Goal: Navigation & Orientation: Find specific page/section

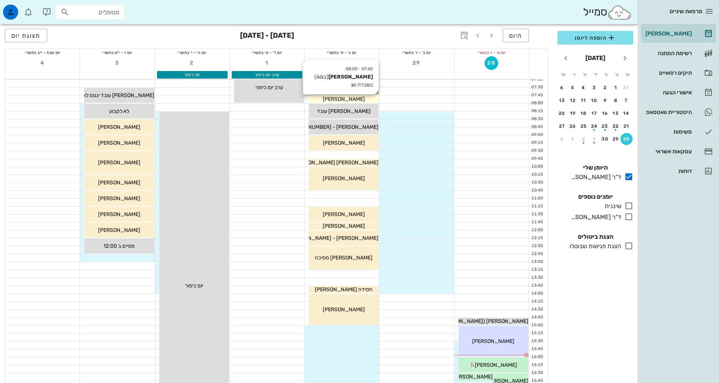
click at [376, 99] on div "[PERSON_NAME]" at bounding box center [344, 99] width 70 height 8
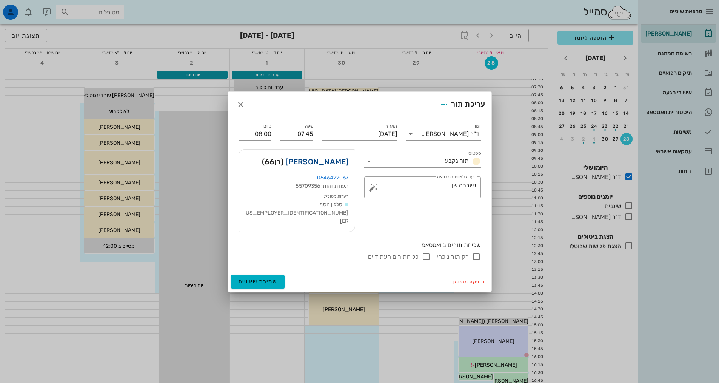
click at [344, 168] on link "[PERSON_NAME]" at bounding box center [316, 162] width 63 height 12
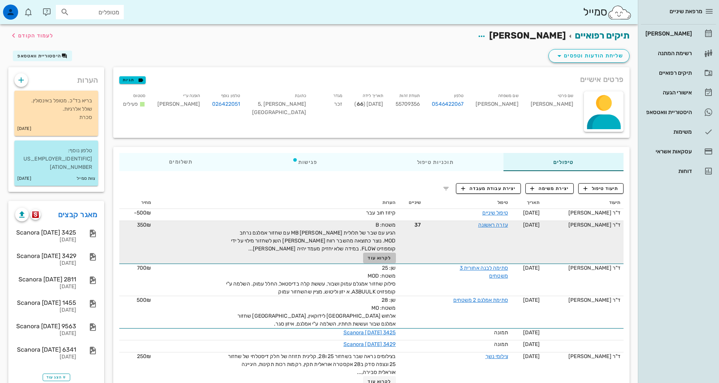
click at [377, 258] on span "לקרוא עוד" at bounding box center [379, 257] width 23 height 5
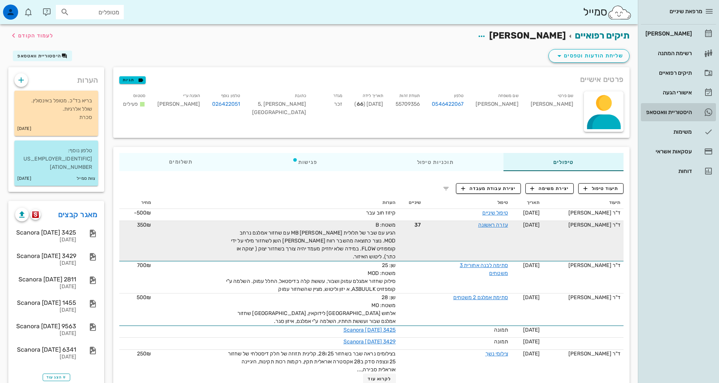
click at [666, 110] on div "היסטוריית וואטסאפ" at bounding box center [668, 112] width 48 height 6
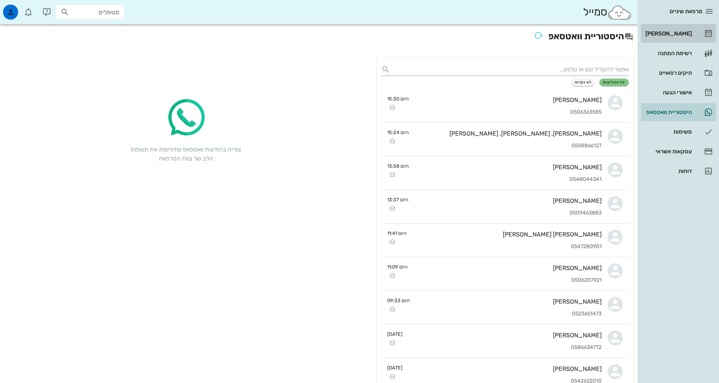
click at [674, 34] on div "[PERSON_NAME]" at bounding box center [668, 34] width 48 height 6
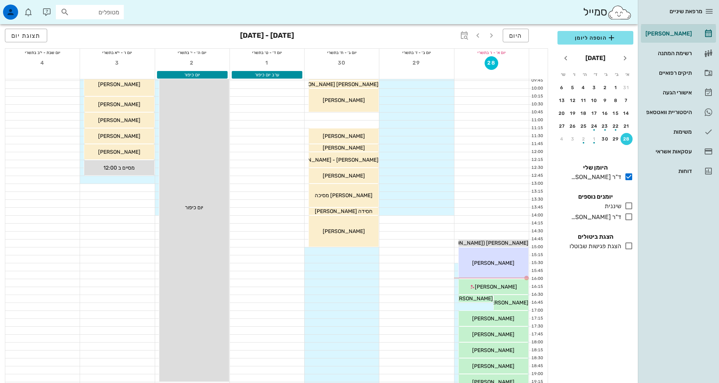
scroll to position [189, 0]
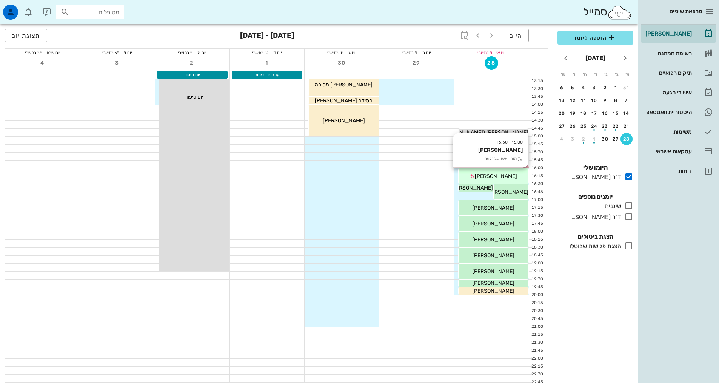
click at [501, 176] on span "[PERSON_NAME]" at bounding box center [496, 176] width 42 height 6
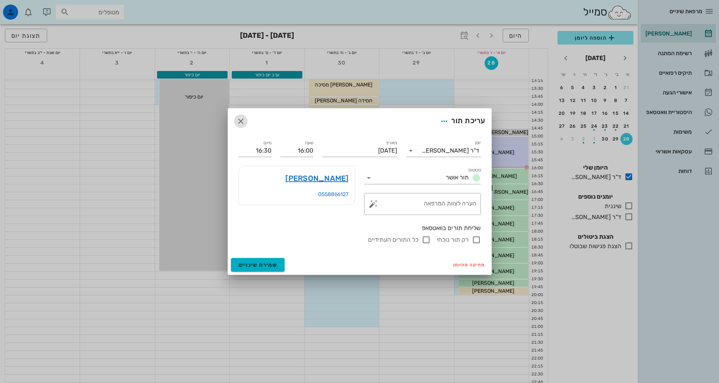
click at [241, 121] on icon "button" at bounding box center [240, 121] width 9 height 9
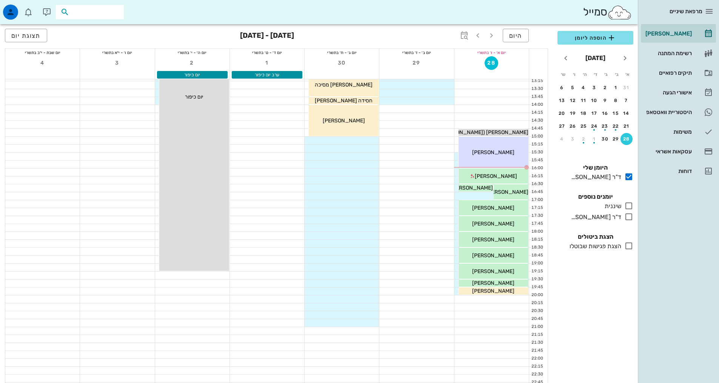
click at [101, 12] on input "text" at bounding box center [95, 12] width 48 height 10
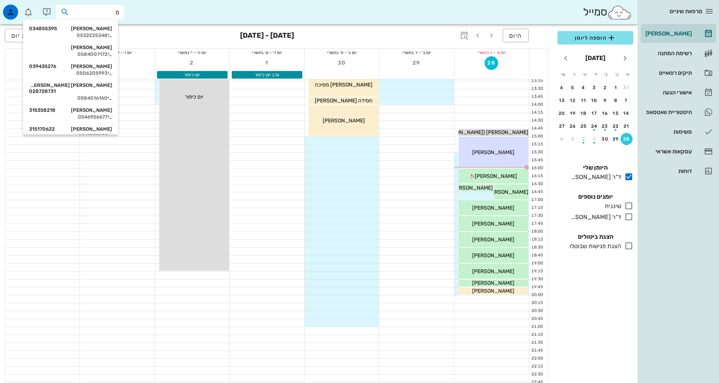
type input "[PERSON_NAME]"
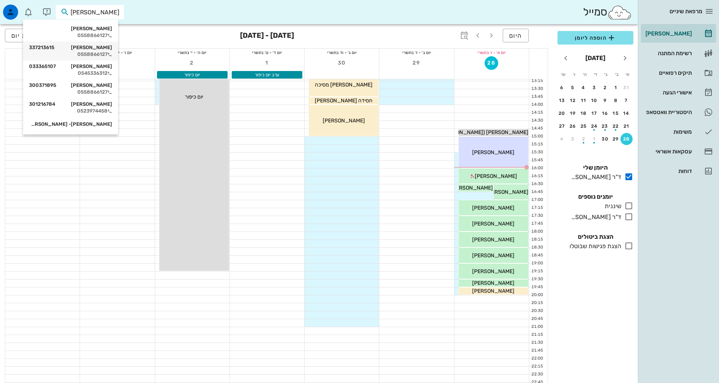
click at [65, 47] on div "[PERSON_NAME] 337213615" at bounding box center [70, 48] width 83 height 6
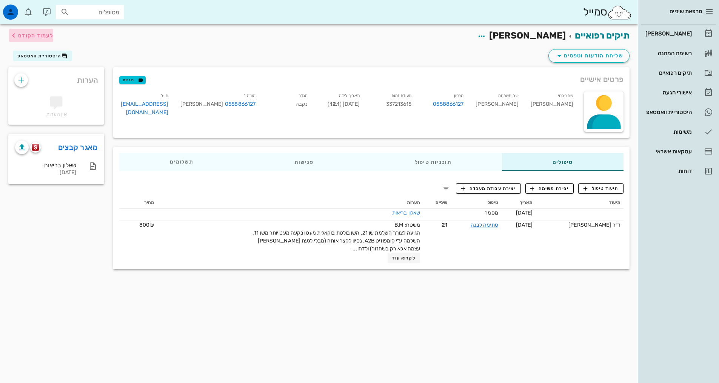
click at [29, 32] on span "לעמוד הקודם" at bounding box center [35, 35] width 35 height 6
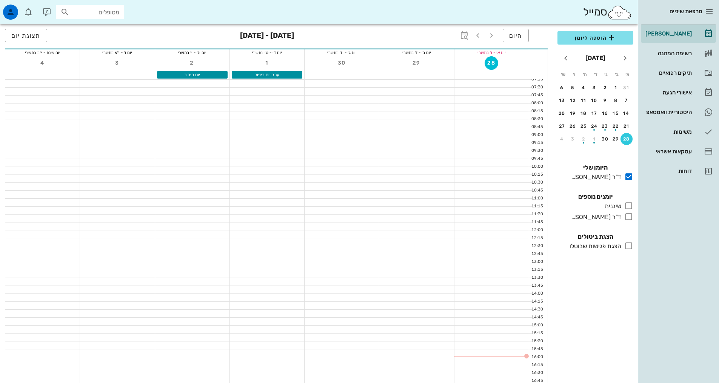
scroll to position [189, 0]
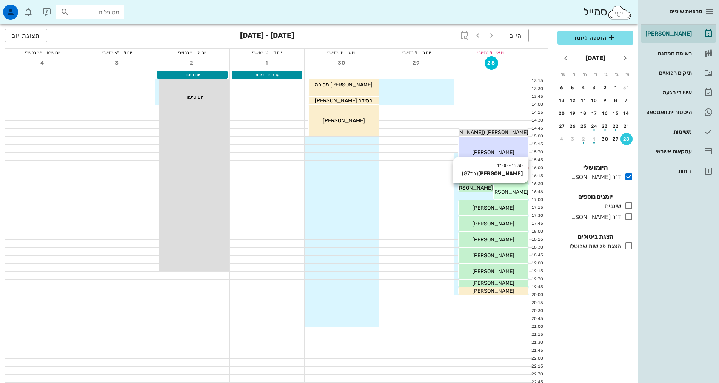
click at [512, 193] on span "[PERSON_NAME]" at bounding box center [507, 192] width 42 height 6
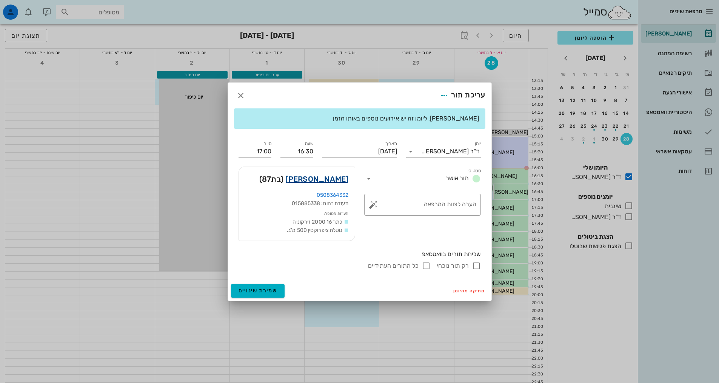
click at [337, 180] on link "[PERSON_NAME]" at bounding box center [316, 179] width 63 height 12
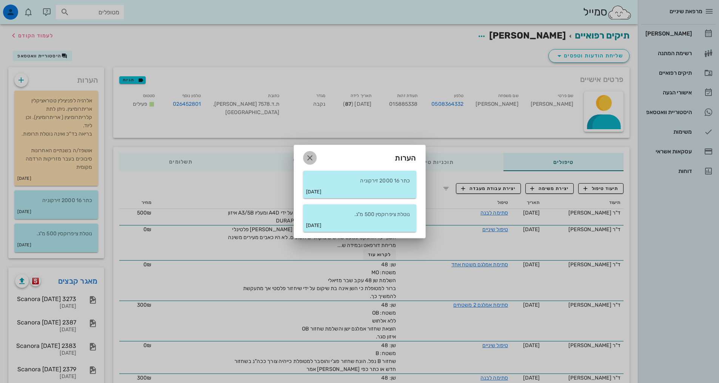
click at [305, 155] on icon "button" at bounding box center [309, 157] width 9 height 9
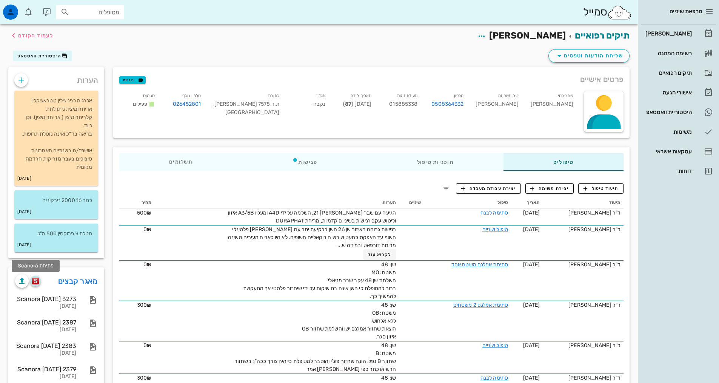
click at [37, 281] on img "button" at bounding box center [35, 280] width 7 height 7
click at [679, 33] on div "[PERSON_NAME]" at bounding box center [668, 34] width 48 height 6
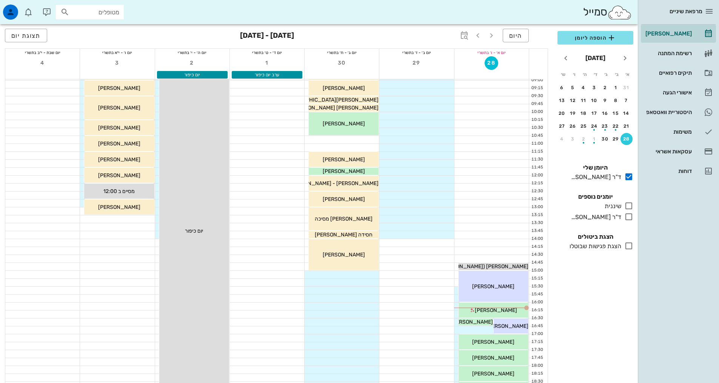
scroll to position [226, 0]
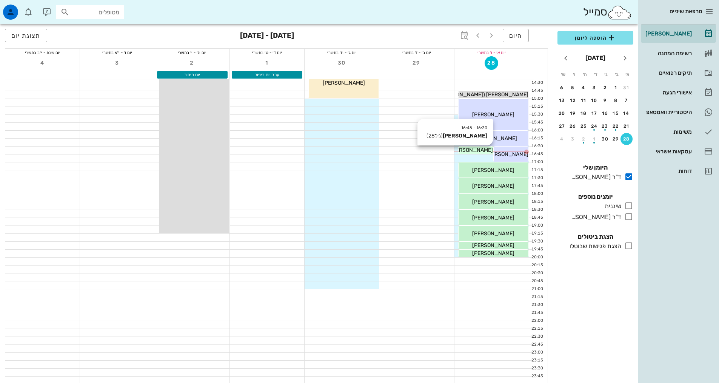
click at [477, 148] on span "[PERSON_NAME]" at bounding box center [472, 150] width 42 height 6
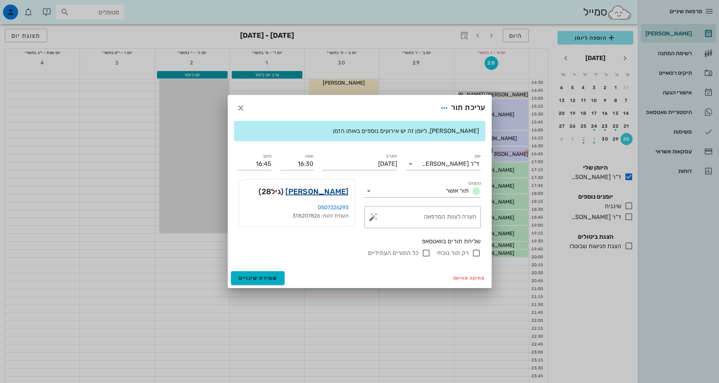
click at [322, 190] on link "[PERSON_NAME]" at bounding box center [316, 191] width 63 height 12
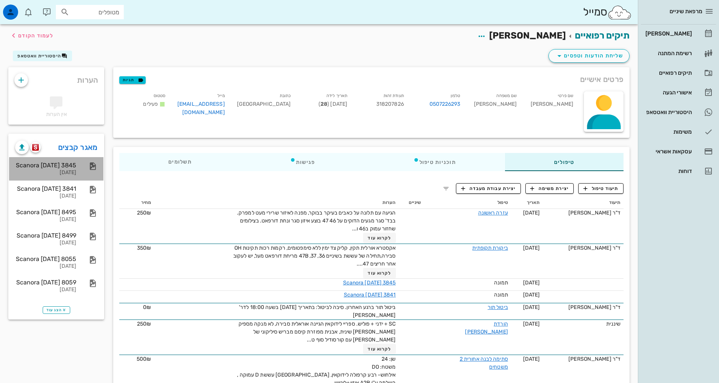
click at [40, 165] on div "Scanora [DATE] 3845" at bounding box center [45, 165] width 61 height 7
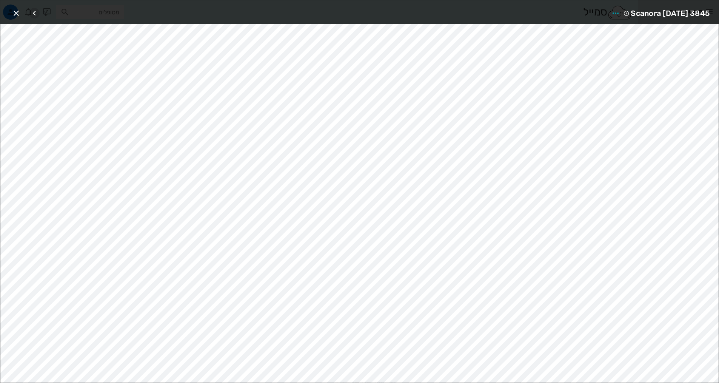
click at [33, 16] on icon "button" at bounding box center [34, 13] width 9 height 9
click at [18, 13] on icon "button" at bounding box center [16, 13] width 9 height 9
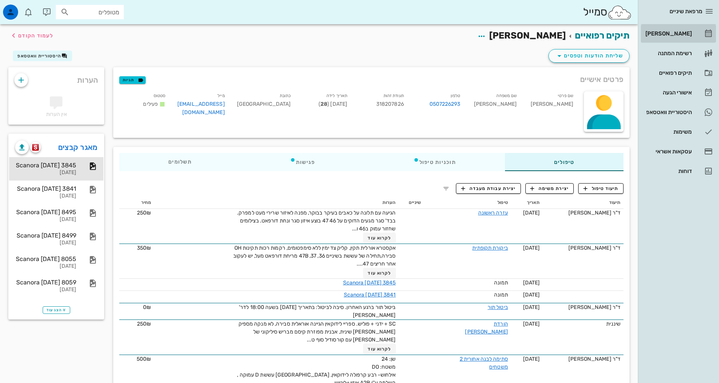
click at [678, 37] on div "[PERSON_NAME]" at bounding box center [668, 34] width 48 height 12
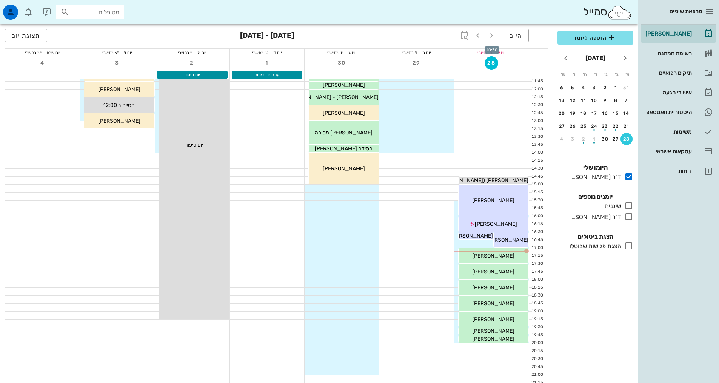
scroll to position [228, 0]
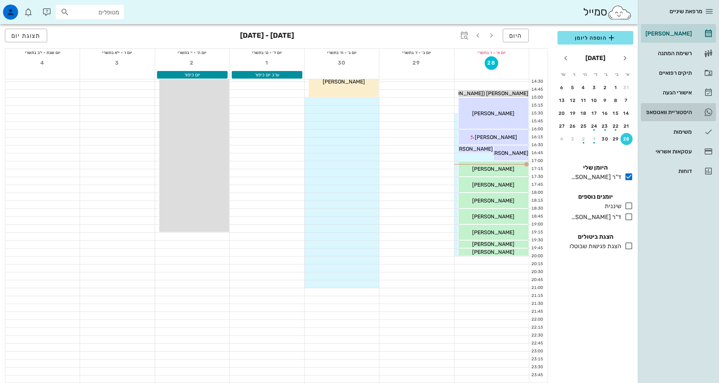
click at [661, 111] on div "היסטוריית וואטסאפ" at bounding box center [668, 112] width 48 height 6
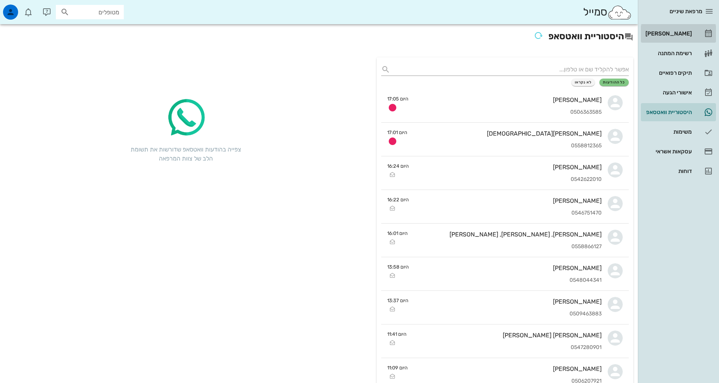
click at [680, 31] on div "[PERSON_NAME]" at bounding box center [668, 34] width 48 height 6
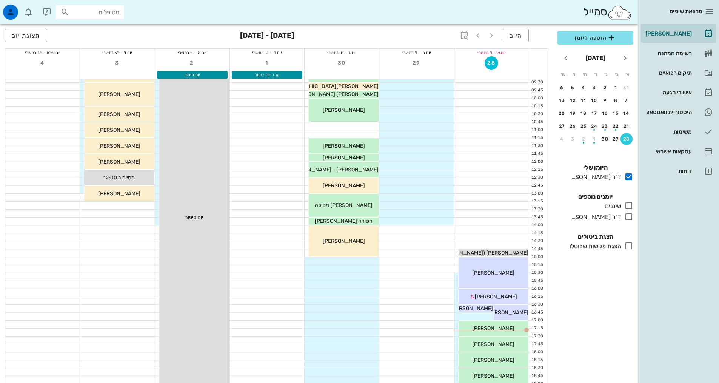
scroll to position [228, 0]
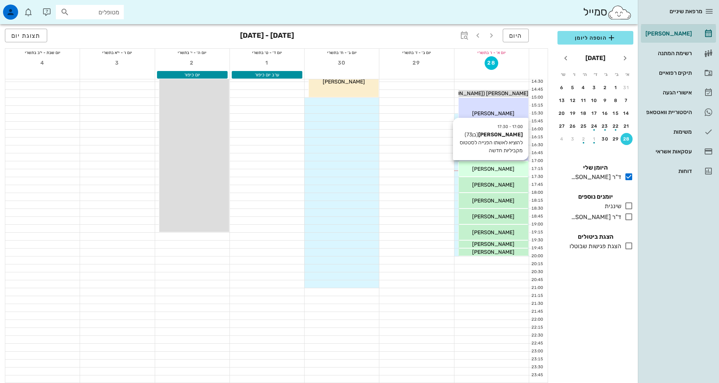
click at [491, 172] on div "[PERSON_NAME]" at bounding box center [494, 169] width 70 height 8
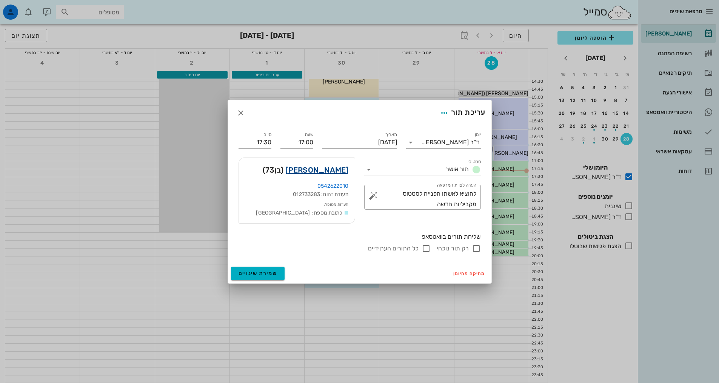
click at [324, 171] on link "[PERSON_NAME]" at bounding box center [316, 170] width 63 height 12
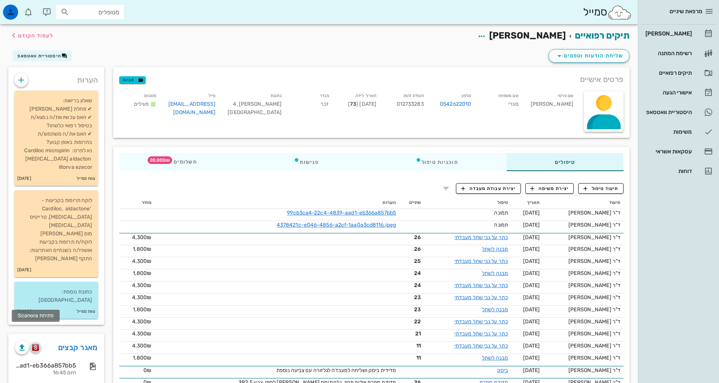
click at [37, 344] on img "button" at bounding box center [35, 347] width 7 height 7
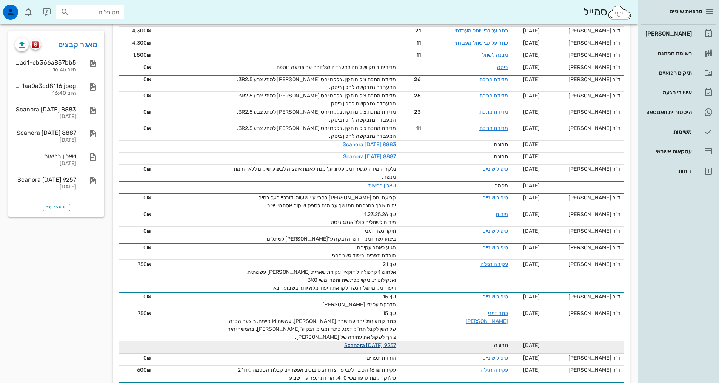
scroll to position [302, 0]
